Goal: Task Accomplishment & Management: Check status

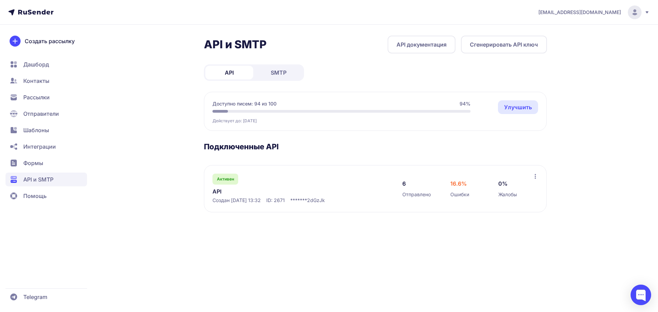
click at [49, 116] on span "Отправители" at bounding box center [41, 114] width 36 height 8
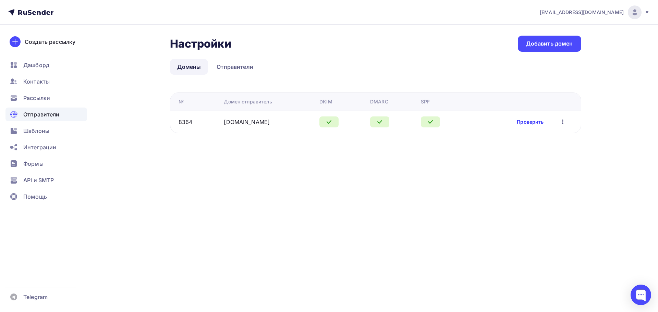
click at [534, 123] on link "Проверить" at bounding box center [530, 122] width 27 height 7
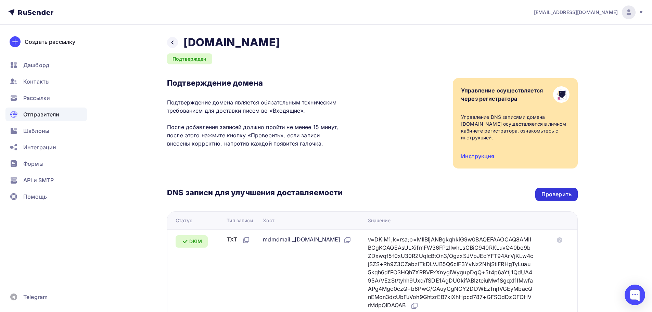
click at [574, 197] on div "Проверить" at bounding box center [557, 194] width 42 height 13
